Goal: Transaction & Acquisition: Purchase product/service

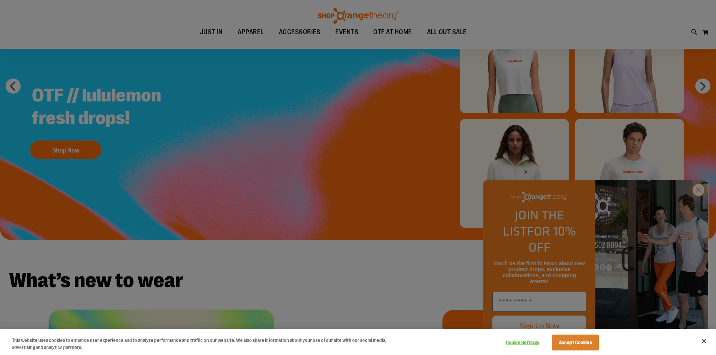
scroll to position [112, 0]
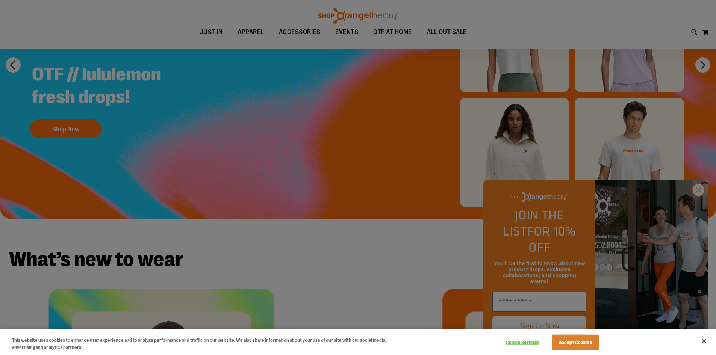
click at [698, 205] on div at bounding box center [358, 177] width 716 height 355
click at [706, 341] on button "Close" at bounding box center [704, 341] width 17 height 17
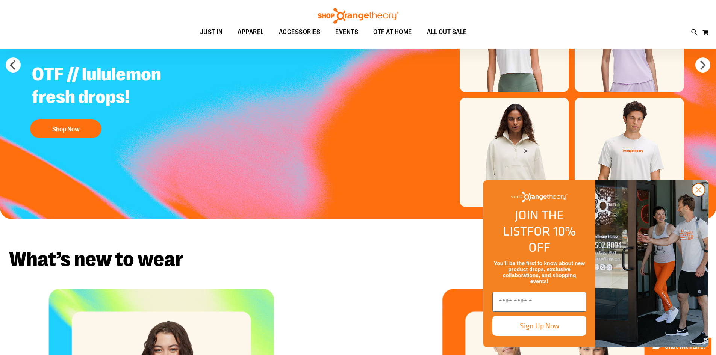
click at [697, 196] on circle "Close dialog" at bounding box center [698, 190] width 12 height 12
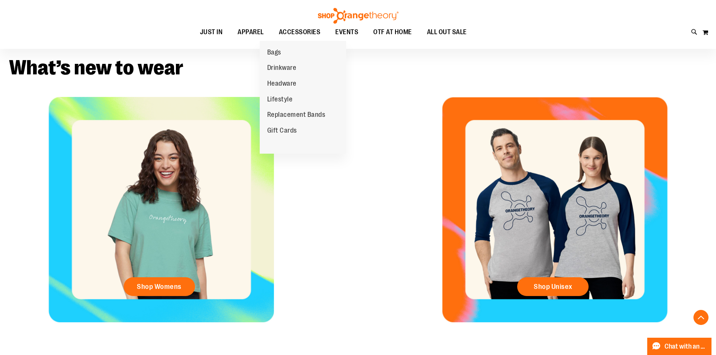
scroll to position [263, 0]
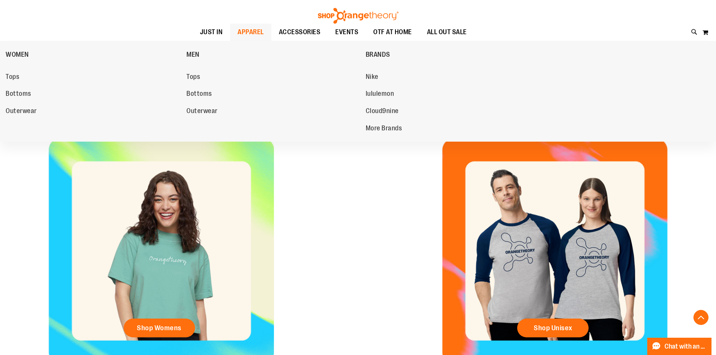
click at [238, 38] on span "APPAREL" at bounding box center [251, 32] width 26 height 17
click at [13, 76] on span "Tops" at bounding box center [13, 77] width 14 height 9
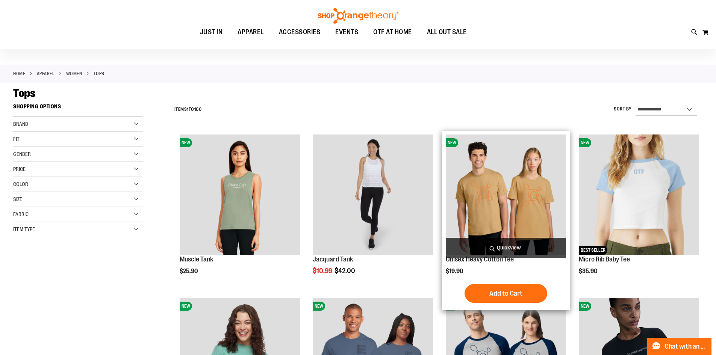
scroll to position [37, 0]
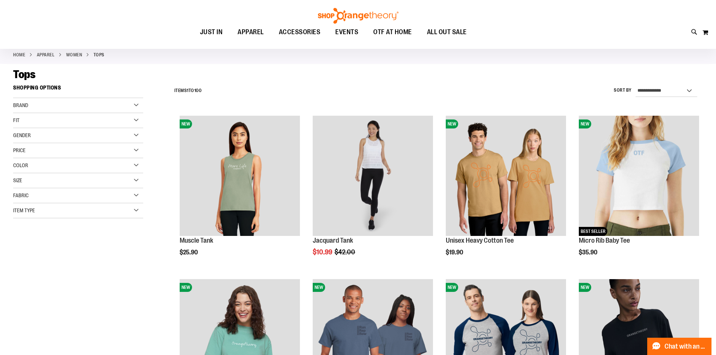
click at [98, 115] on div "Fit" at bounding box center [78, 120] width 130 height 15
click at [97, 120] on div "Fit" at bounding box center [78, 120] width 130 height 15
click at [75, 197] on div "Fabric" at bounding box center [78, 195] width 130 height 15
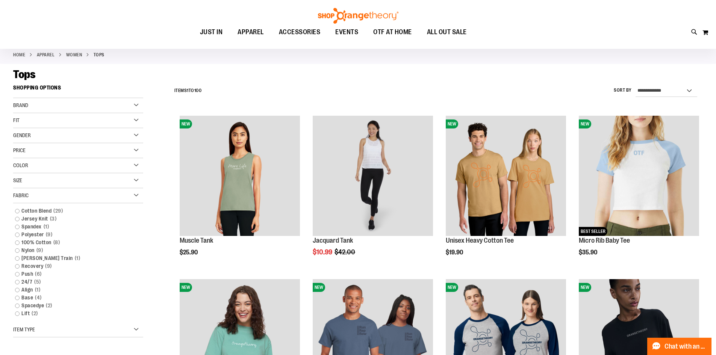
click at [75, 197] on div "Fabric" at bounding box center [78, 195] width 130 height 15
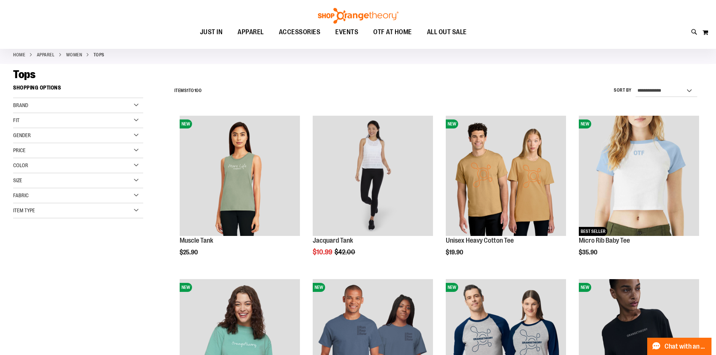
click at [74, 215] on div "Item Type" at bounding box center [78, 210] width 130 height 15
click at [39, 271] on link "Sweatshirts 3 items" at bounding box center [73, 270] width 125 height 8
